Goal: Task Accomplishment & Management: Manage account settings

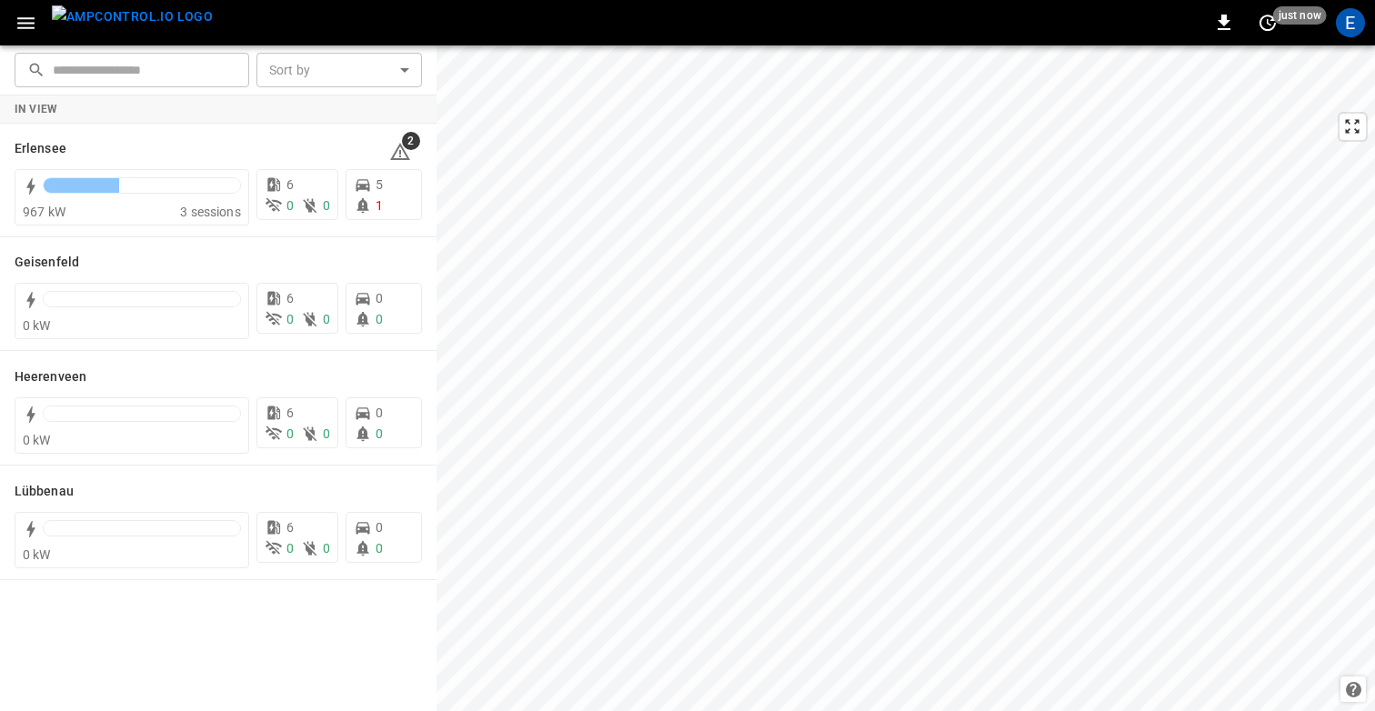
click at [25, 29] on icon "button" at bounding box center [26, 23] width 23 height 23
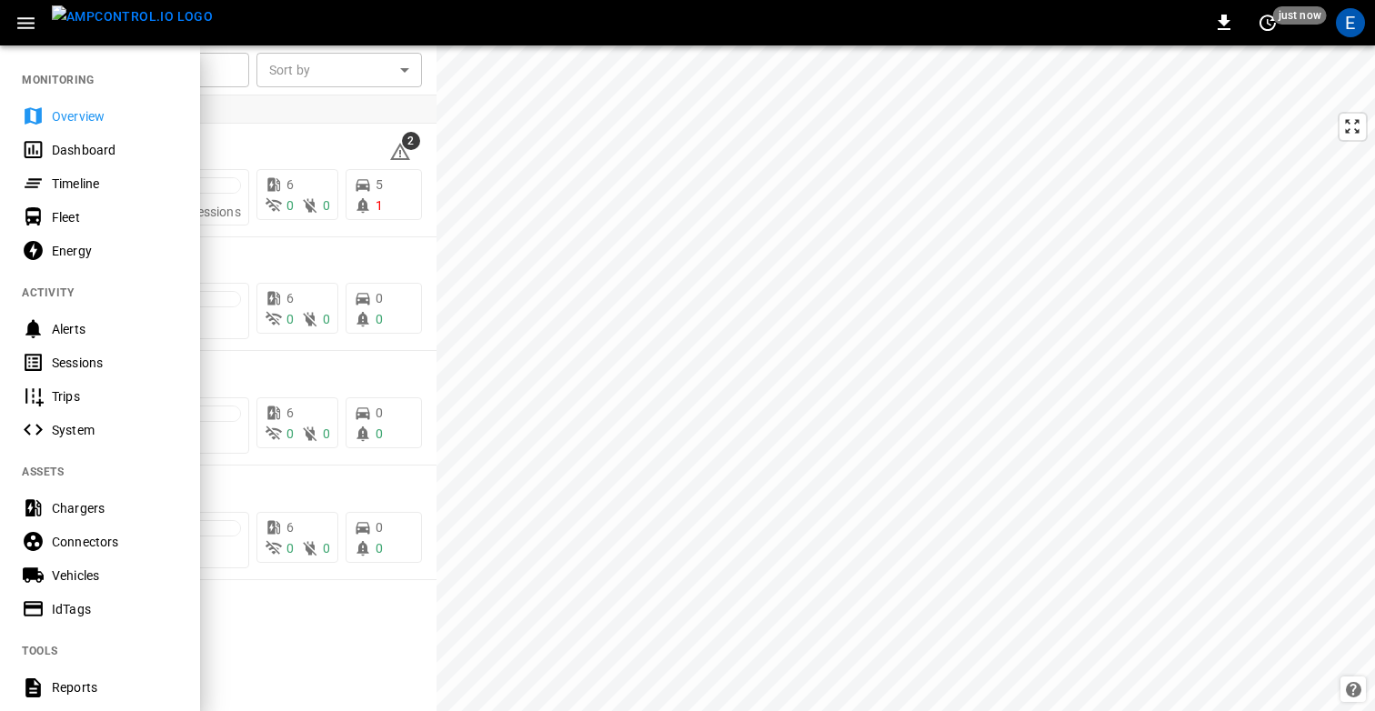
click at [85, 566] on div "Vehicles" at bounding box center [115, 575] width 126 height 18
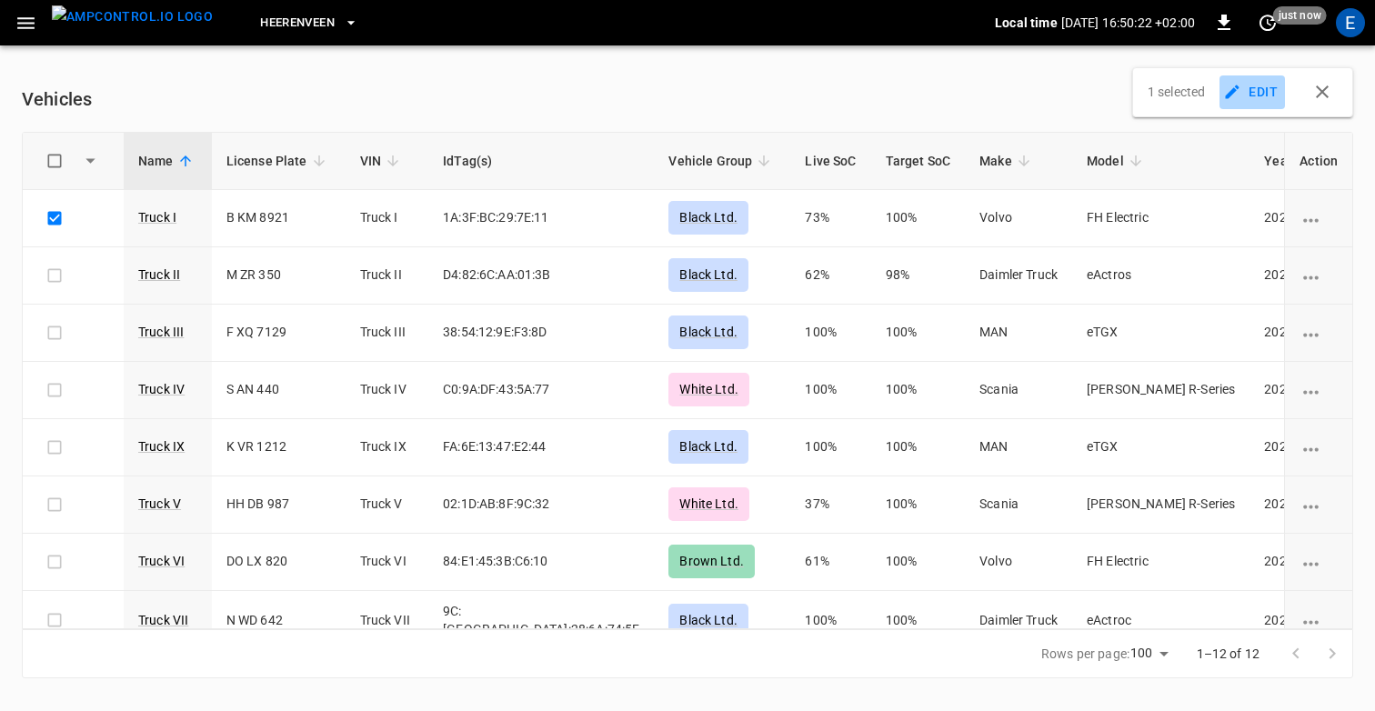
click at [1244, 87] on button "EDIT" at bounding box center [1251, 92] width 65 height 34
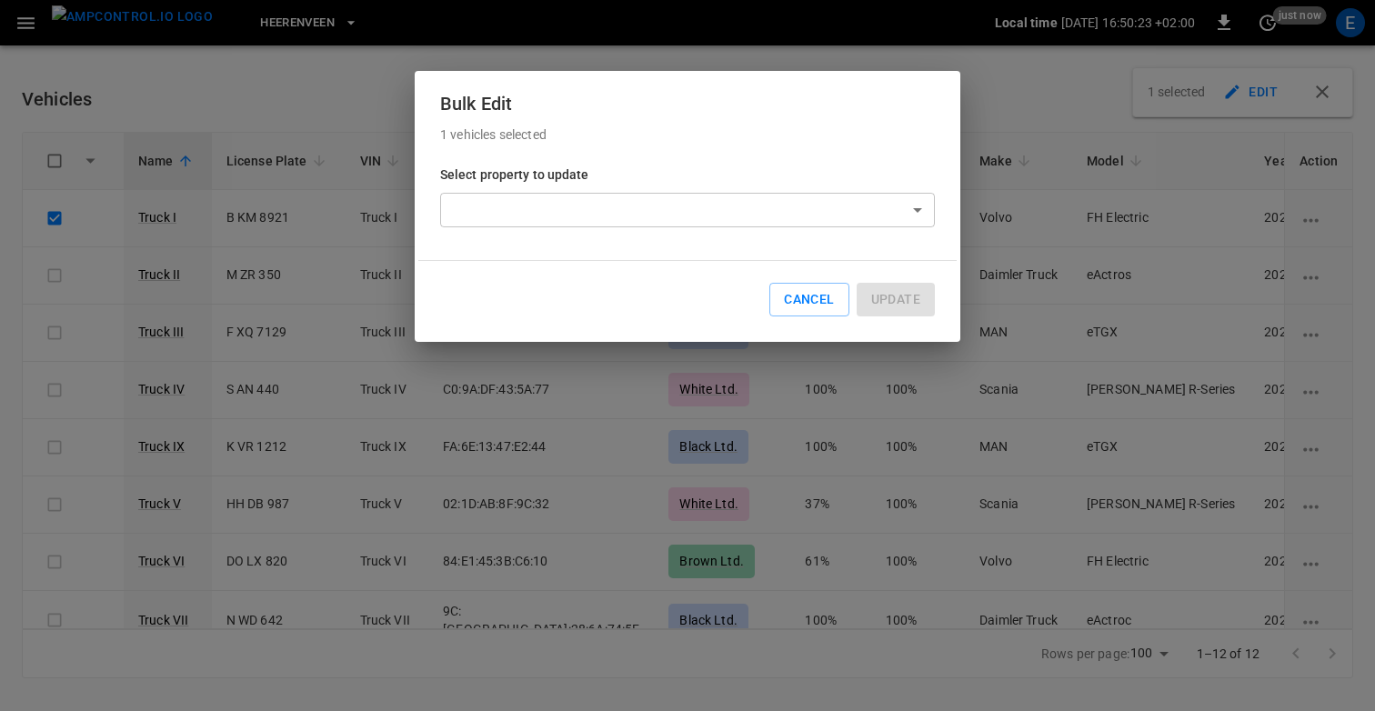
click at [765, 206] on body "Heerenveen Local time 2025-08-28 16:50:23 +02:00 0 just now E Vehicles 1 select…" at bounding box center [687, 350] width 1375 height 700
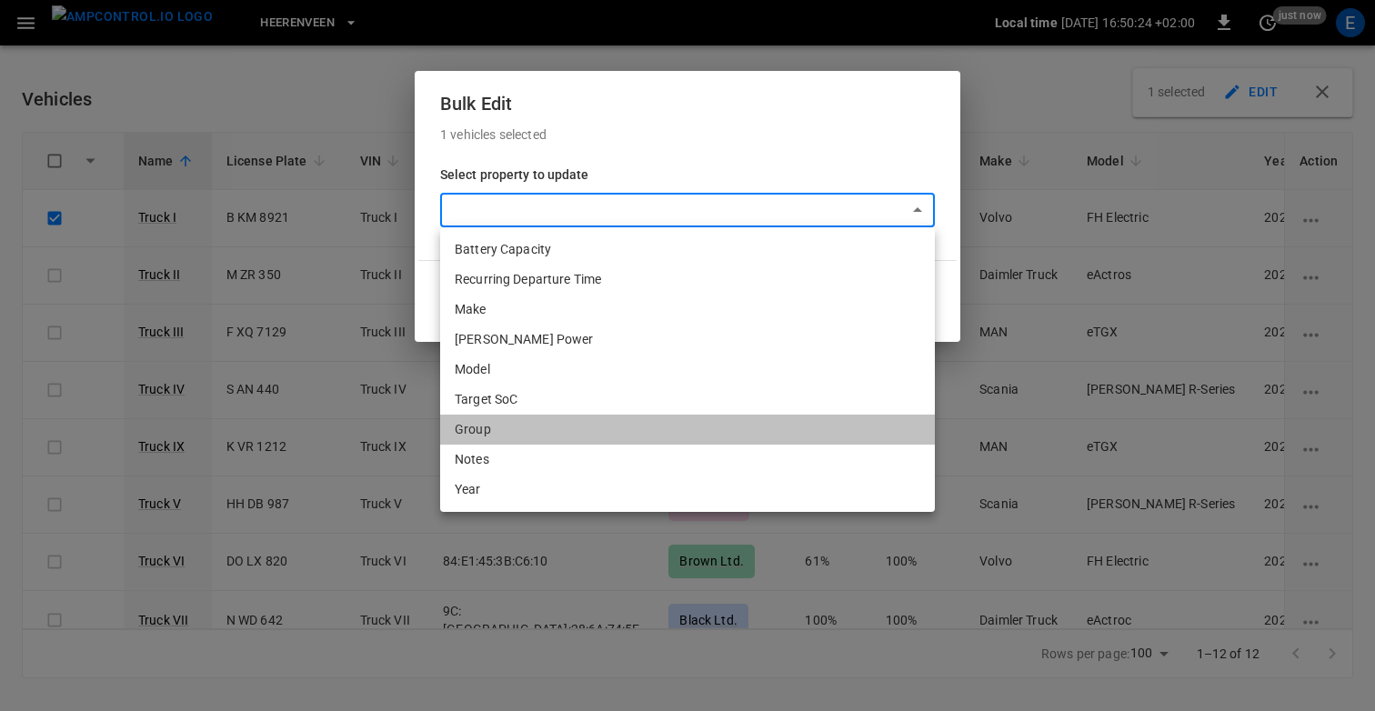
click at [615, 431] on li "Group" at bounding box center [687, 430] width 495 height 30
type input "*****"
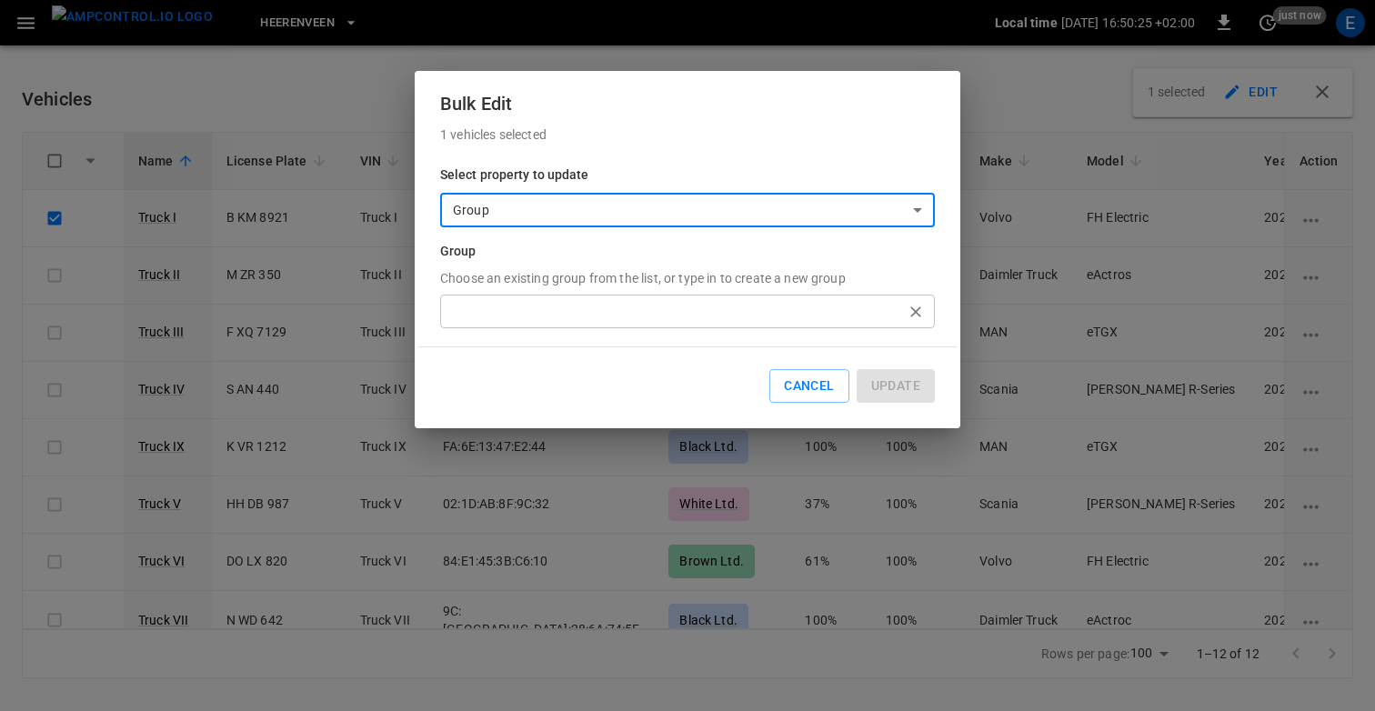
click at [628, 323] on div "​" at bounding box center [687, 312] width 495 height 34
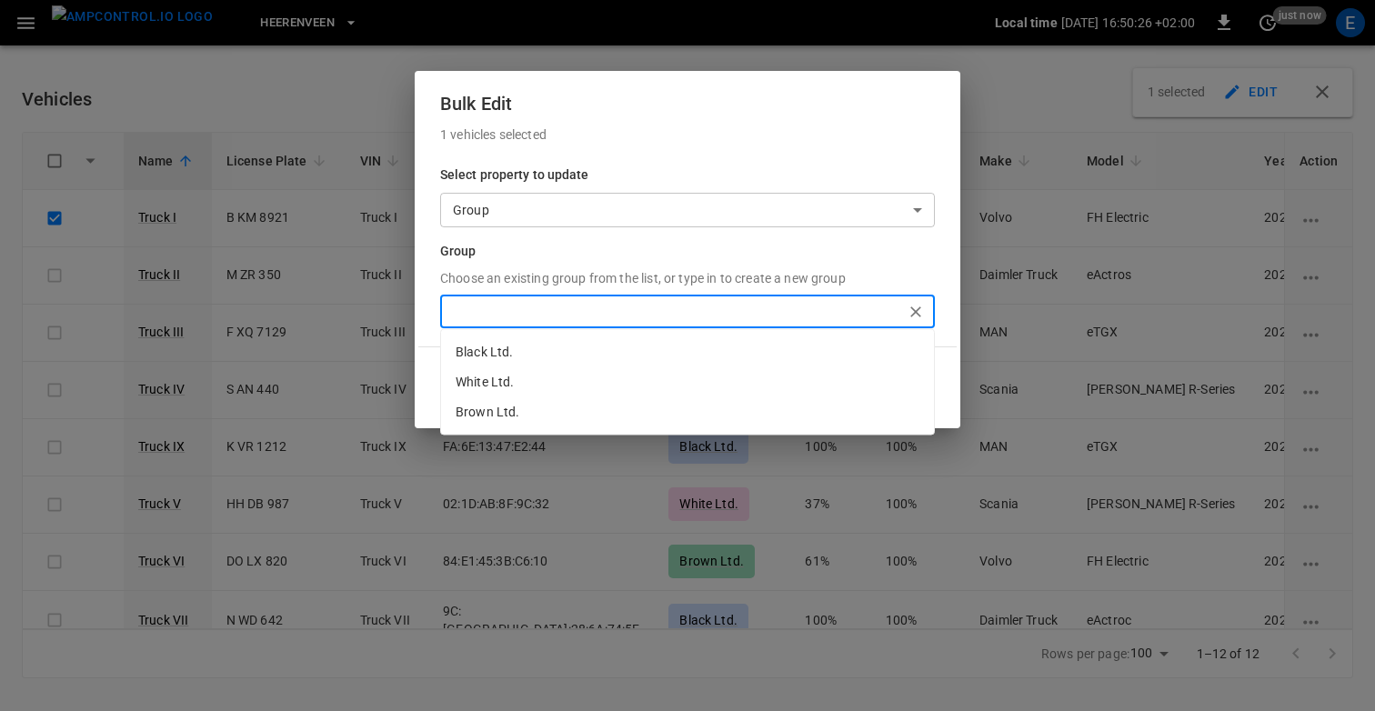
click at [674, 125] on p "1 vehicles selected" at bounding box center [687, 134] width 495 height 18
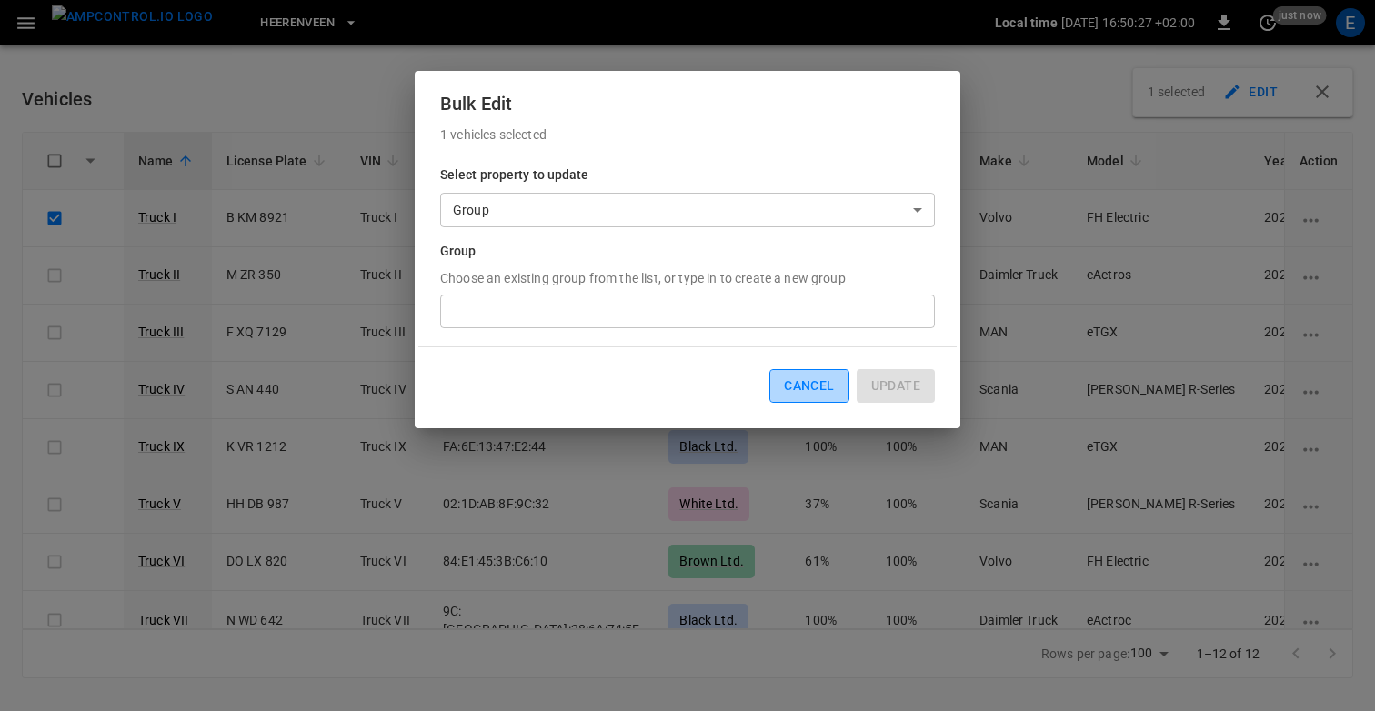
click at [805, 377] on button "Cancel" at bounding box center [808, 386] width 79 height 34
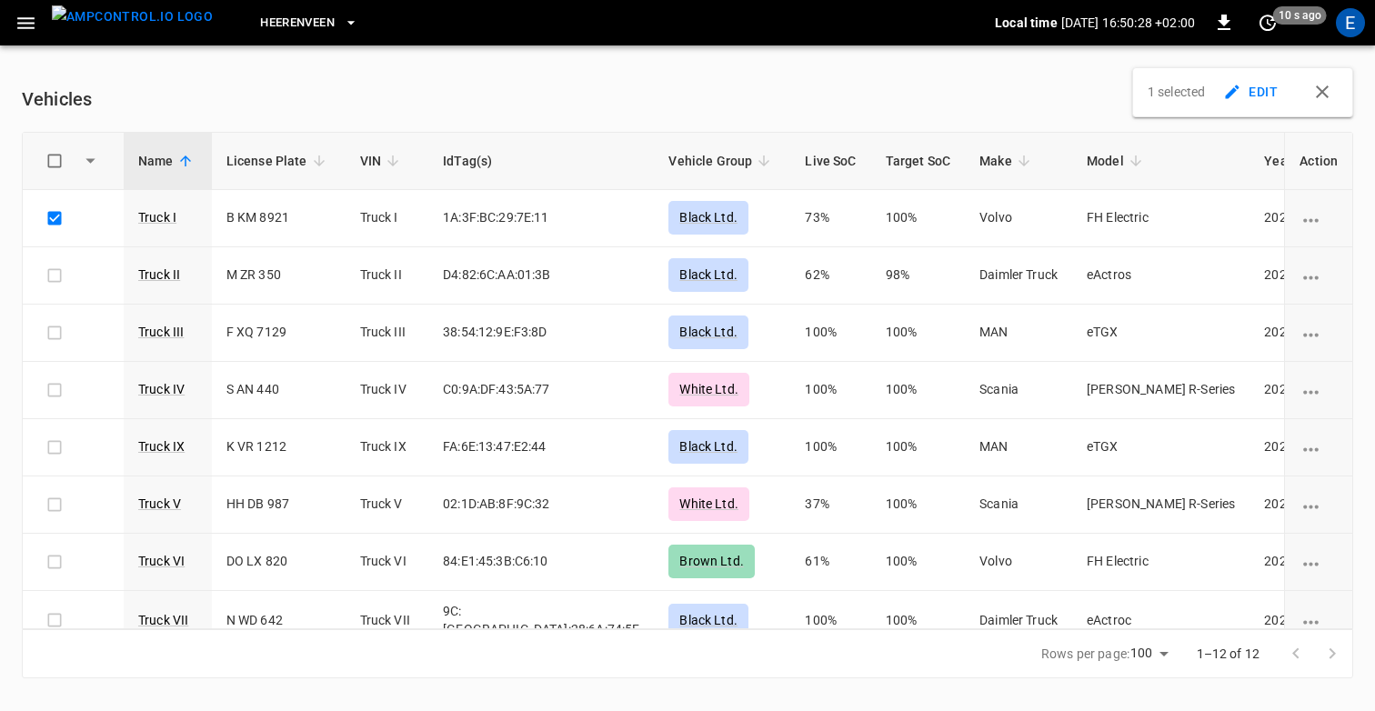
click at [1333, 90] on button "button" at bounding box center [1321, 91] width 31 height 31
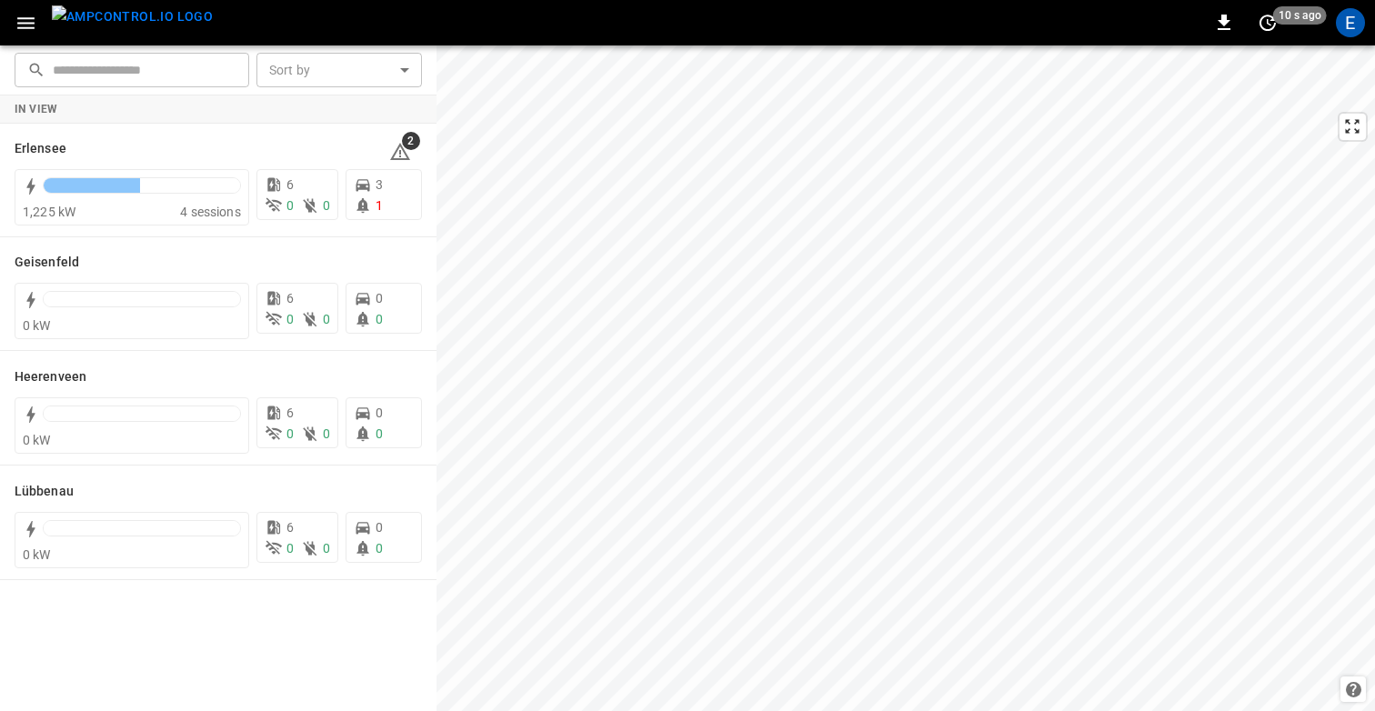
click at [85, 23] on img "menu" at bounding box center [132, 16] width 161 height 23
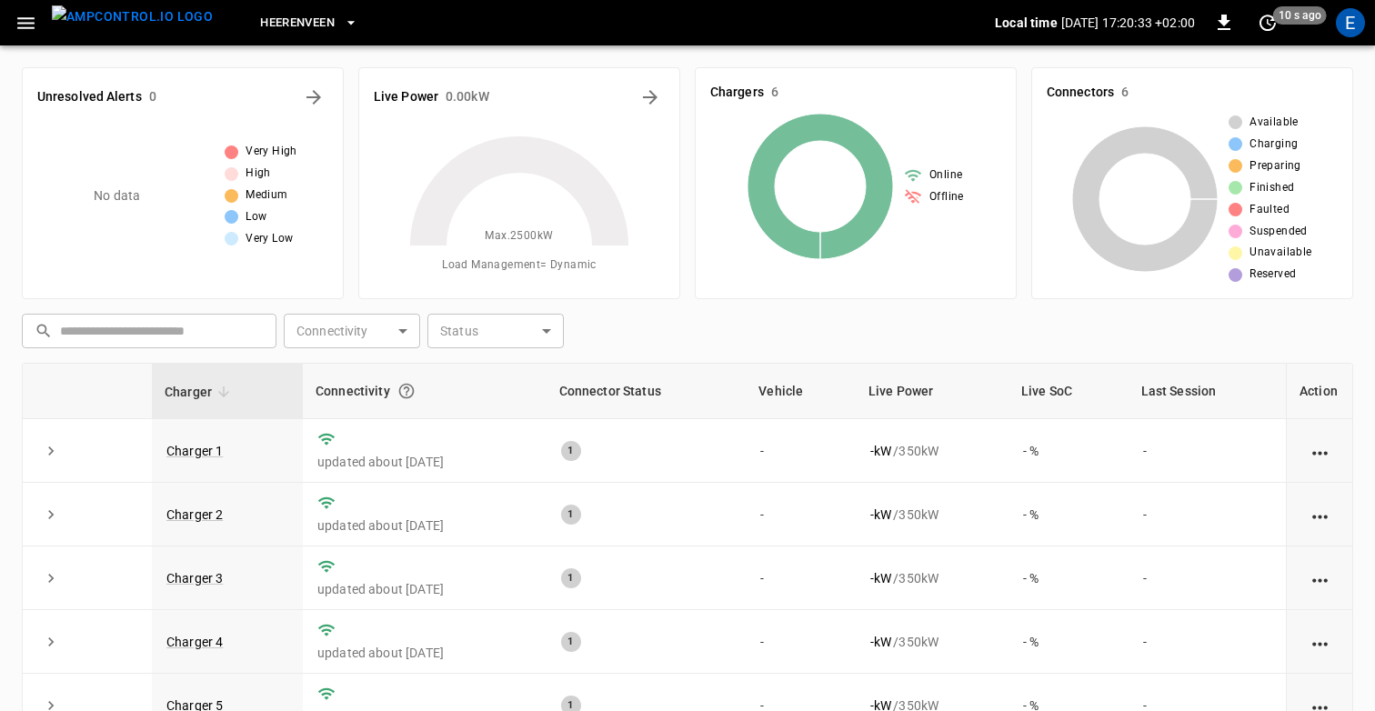
click at [1344, 21] on div "E" at bounding box center [1350, 22] width 29 height 29
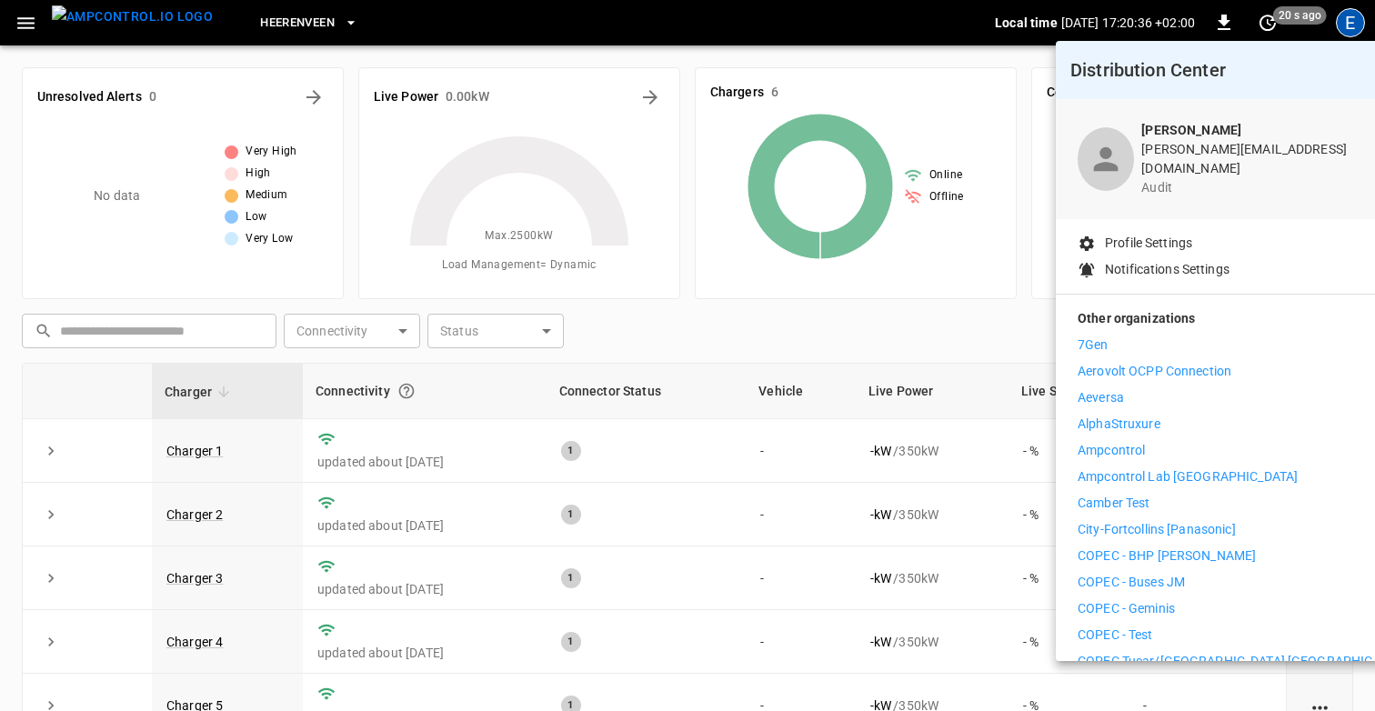
click at [1174, 234] on p "Profile Settings" at bounding box center [1148, 243] width 87 height 19
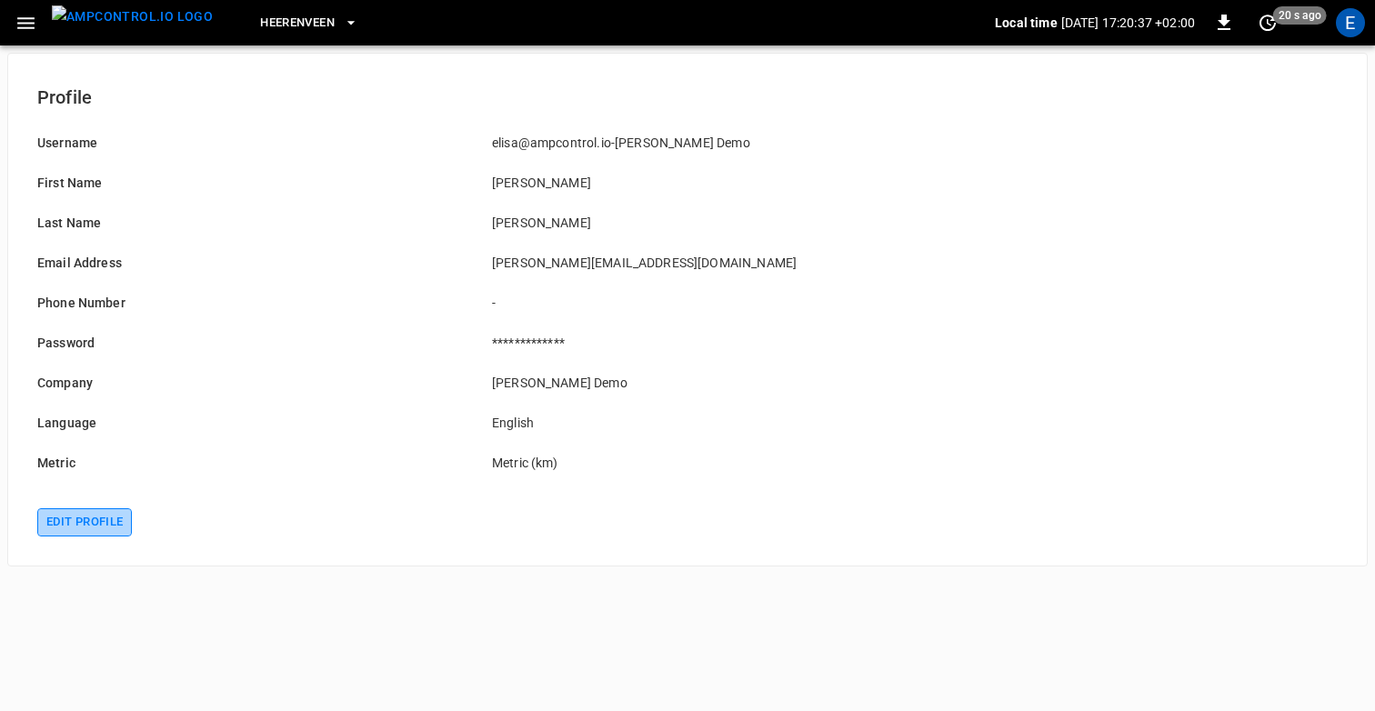
click at [60, 527] on button "Edit profile" at bounding box center [84, 522] width 95 height 28
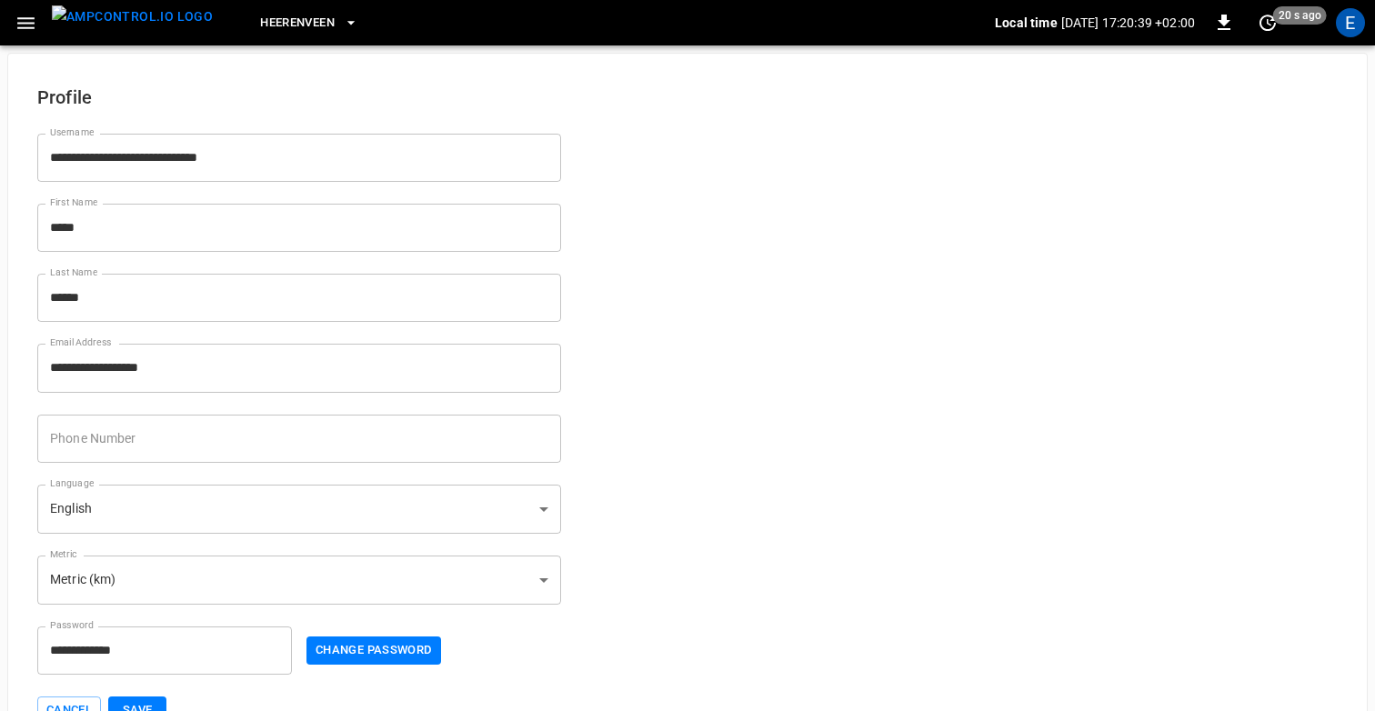
click at [229, 504] on body "**********" at bounding box center [687, 377] width 1375 height 755
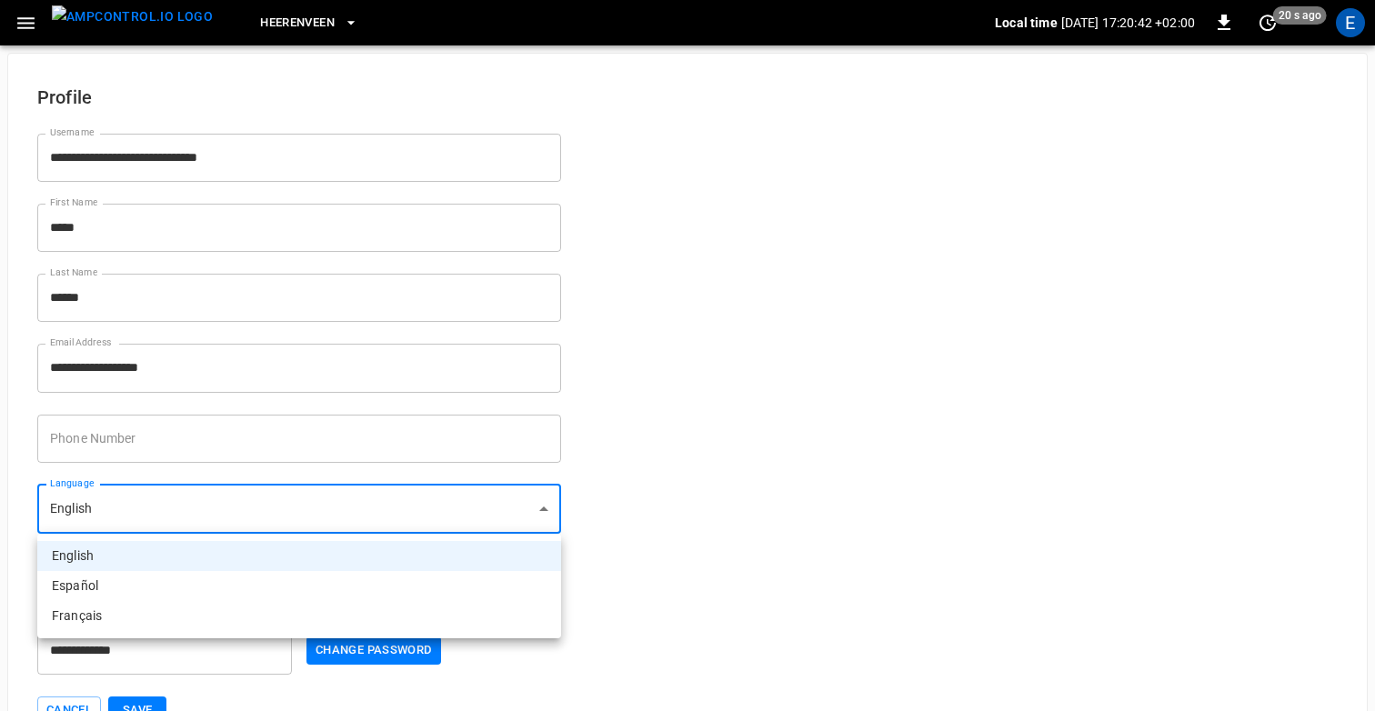
click at [235, 598] on li "Español" at bounding box center [299, 586] width 524 height 30
type input "**"
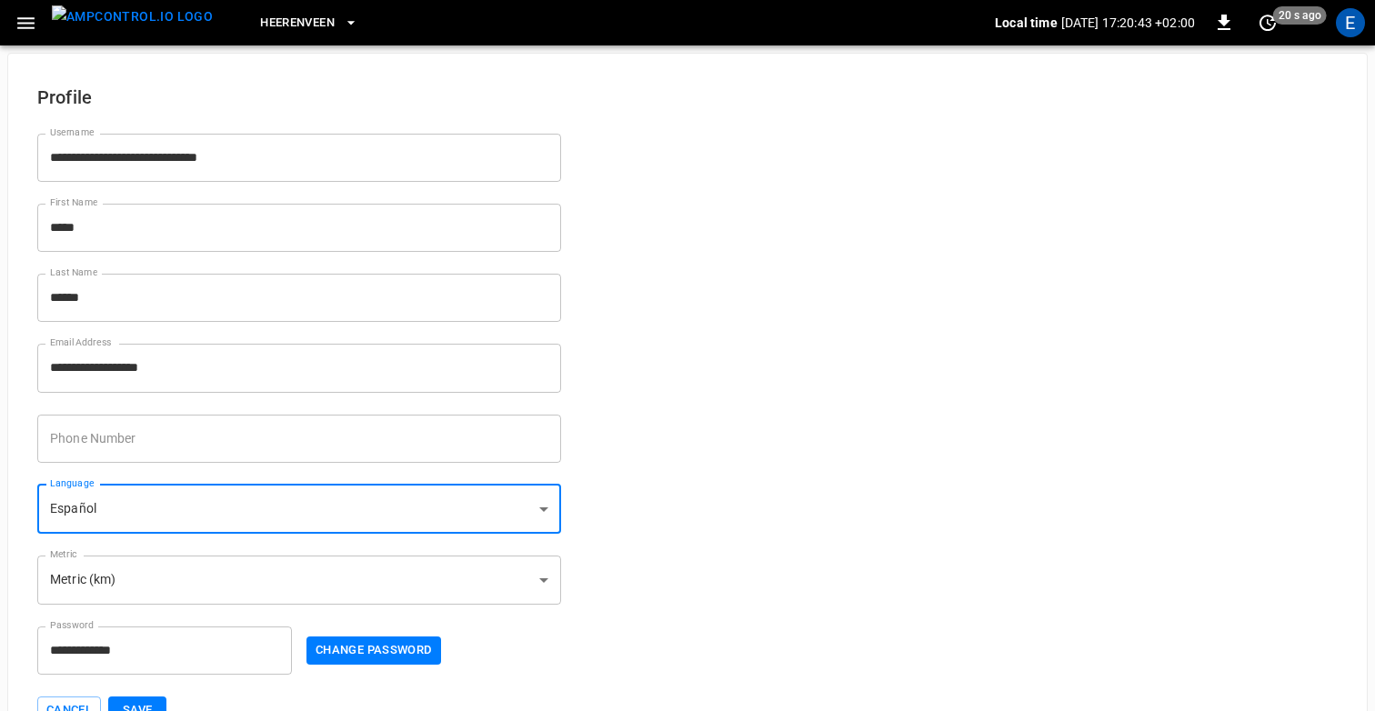
scroll to position [50, 0]
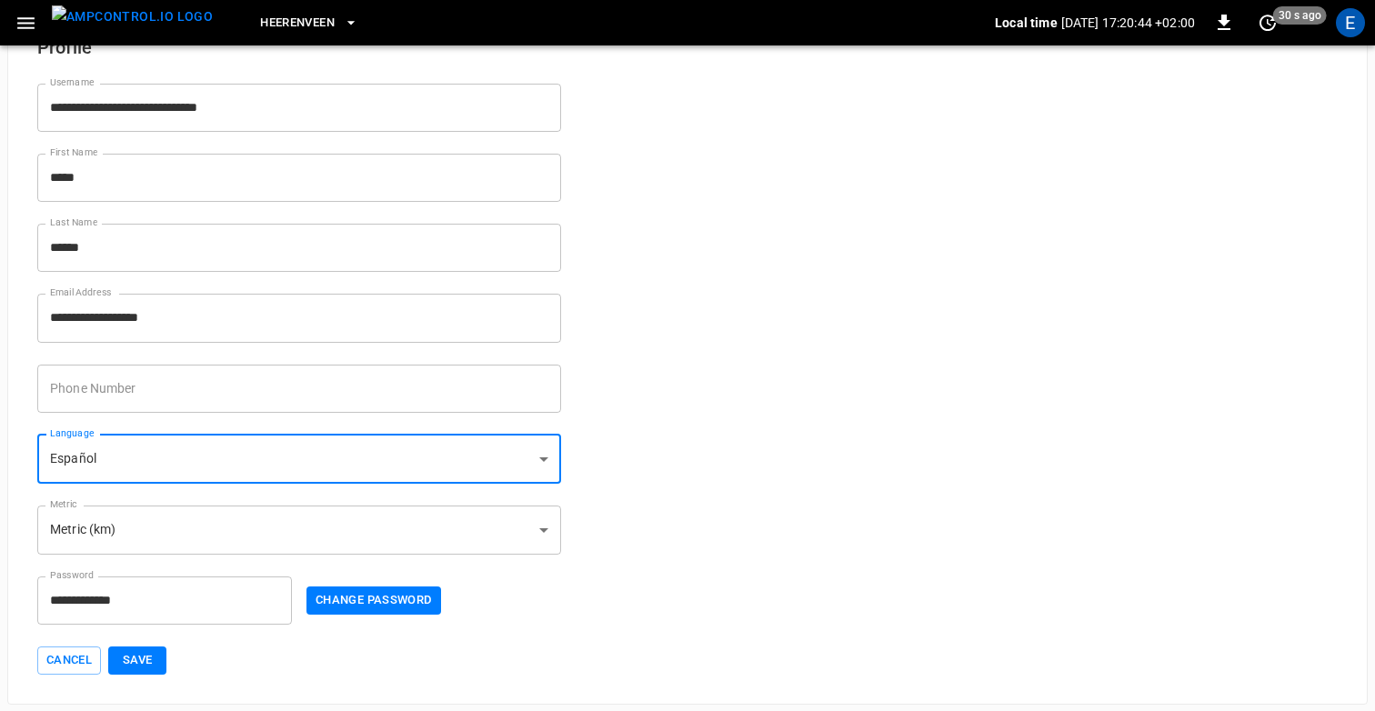
click at [145, 659] on button "Save" at bounding box center [137, 660] width 58 height 28
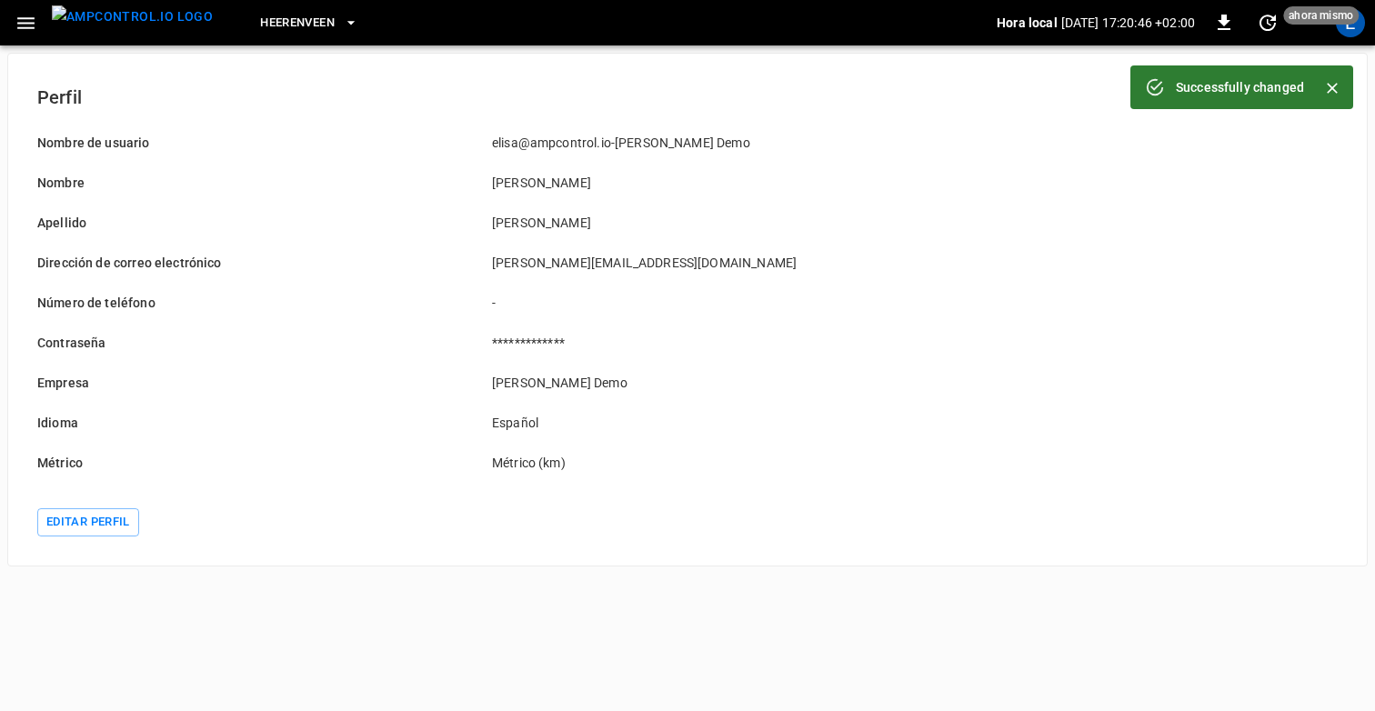
click at [126, 28] on img "menu" at bounding box center [132, 16] width 161 height 23
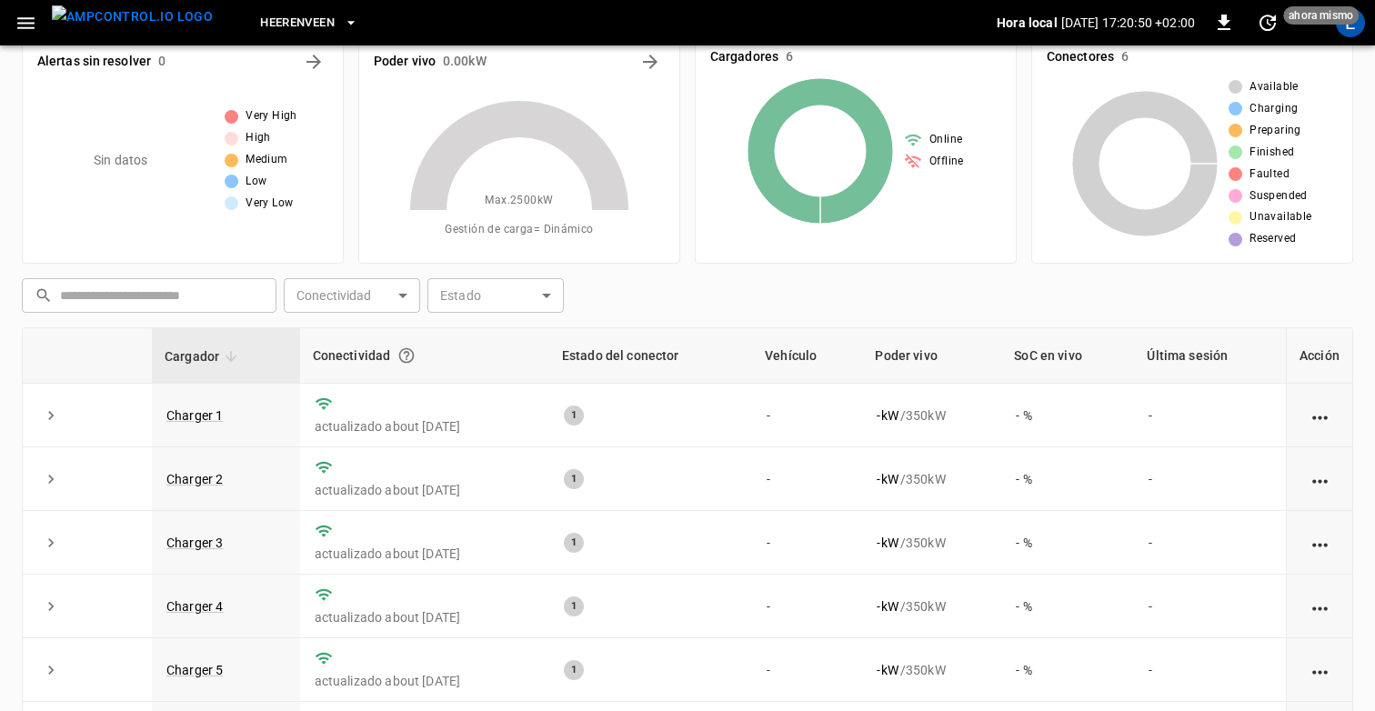
scroll to position [37, 0]
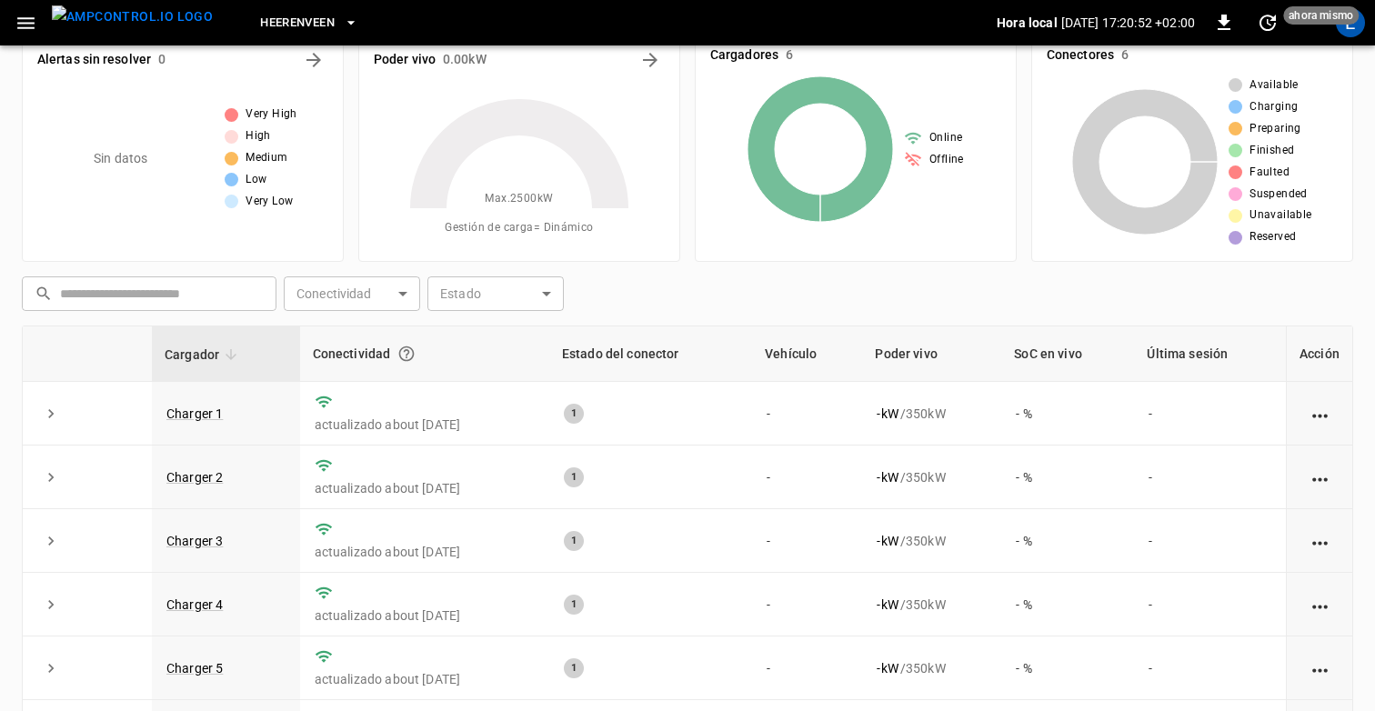
click at [904, 357] on th "Poder vivo" at bounding box center [931, 353] width 139 height 55
click at [837, 295] on div "​ ​ Conectividad ​ Conectividad Estado ​ Estado" at bounding box center [684, 290] width 1338 height 42
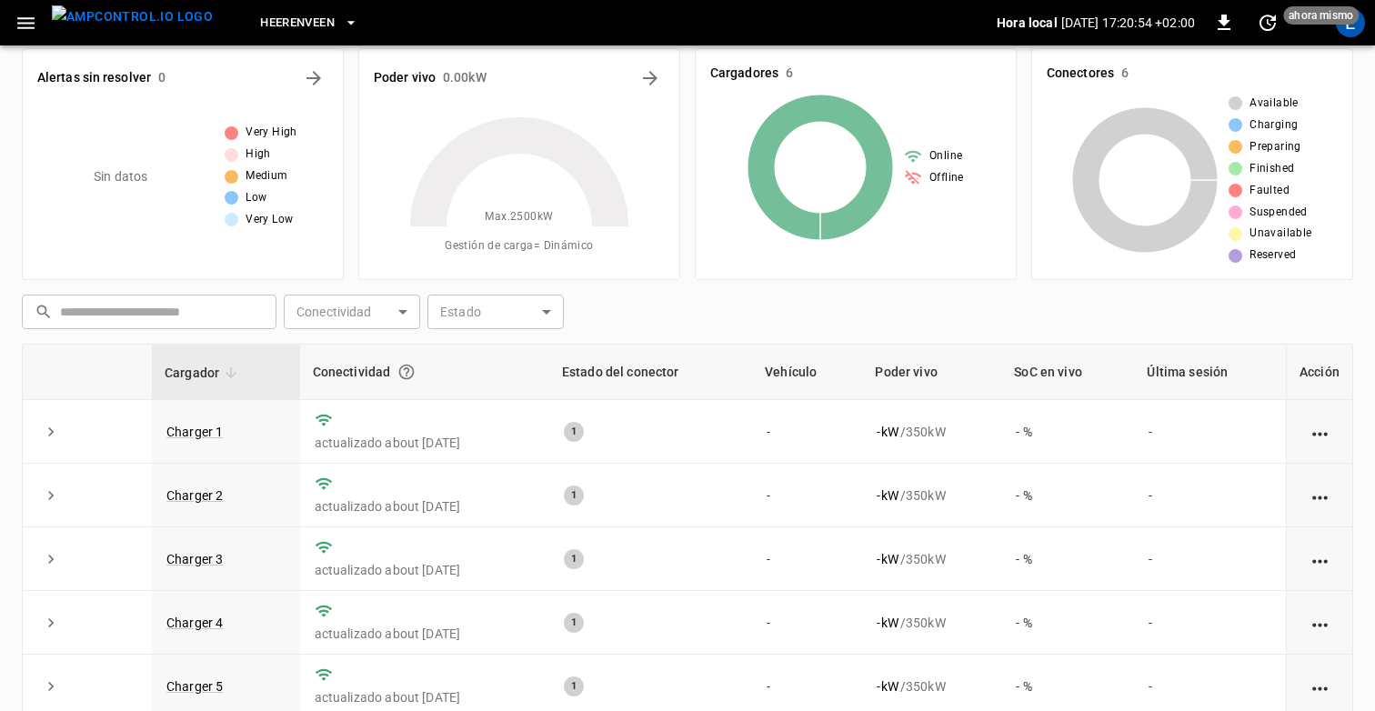
scroll to position [14, 0]
